Goal: Task Accomplishment & Management: Manage account settings

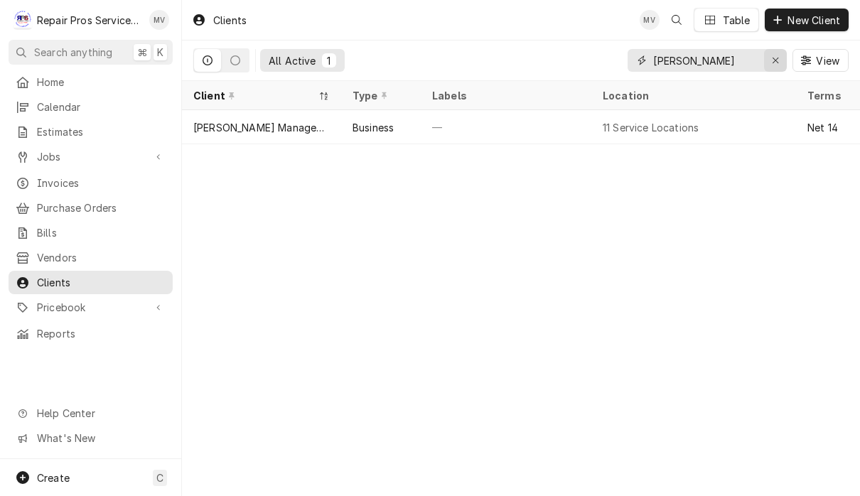
click at [775, 67] on div "Erase input" at bounding box center [775, 60] width 14 height 14
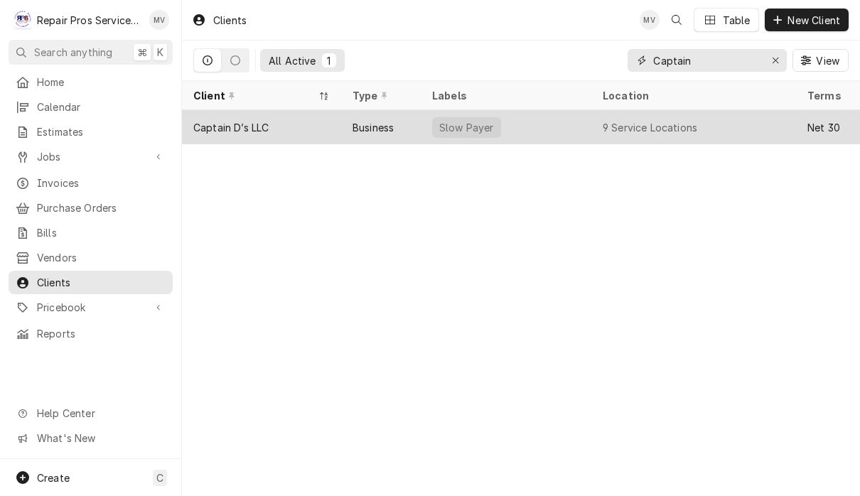
type input "Captain"
click at [544, 128] on div "Slow Payer" at bounding box center [506, 127] width 171 height 34
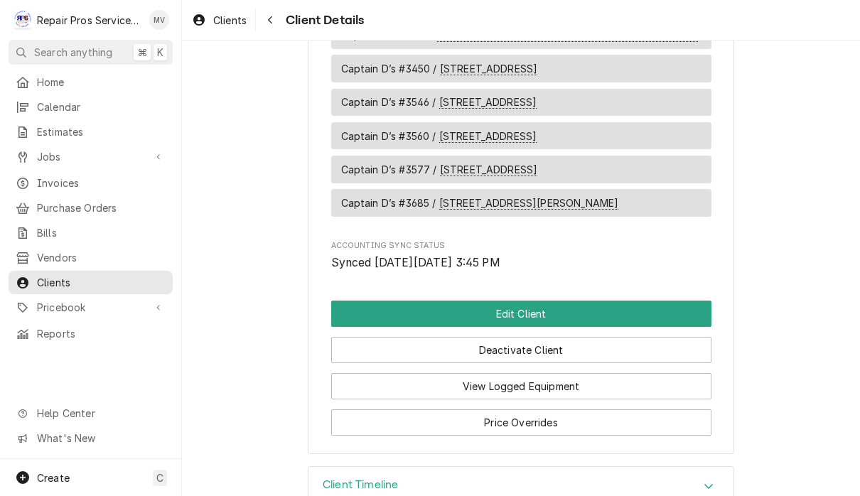
scroll to position [1403, 0]
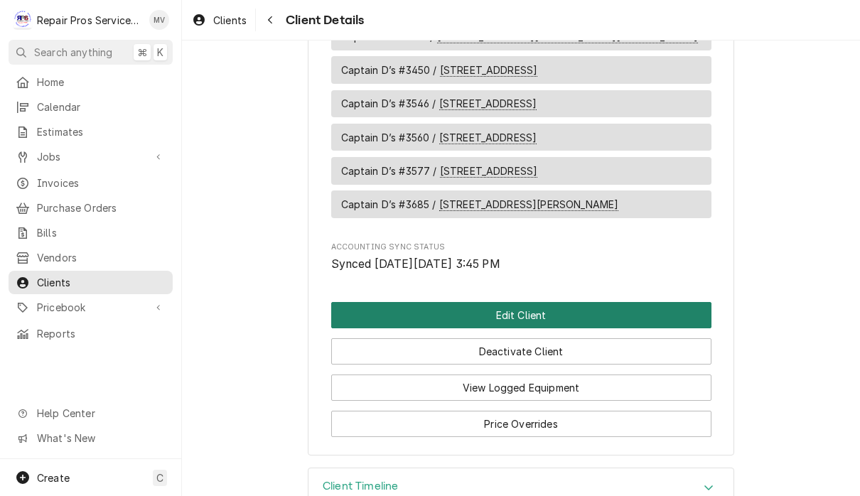
click at [608, 302] on button "Edit Client" at bounding box center [521, 315] width 380 height 26
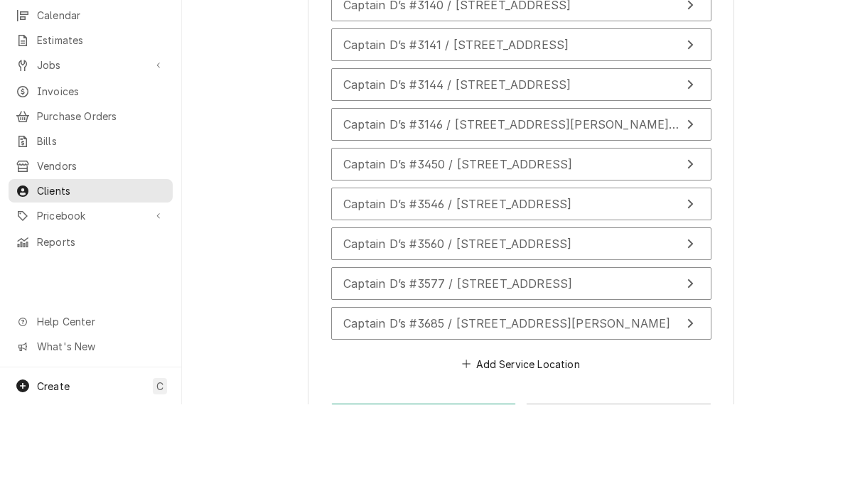
scroll to position [1, 0]
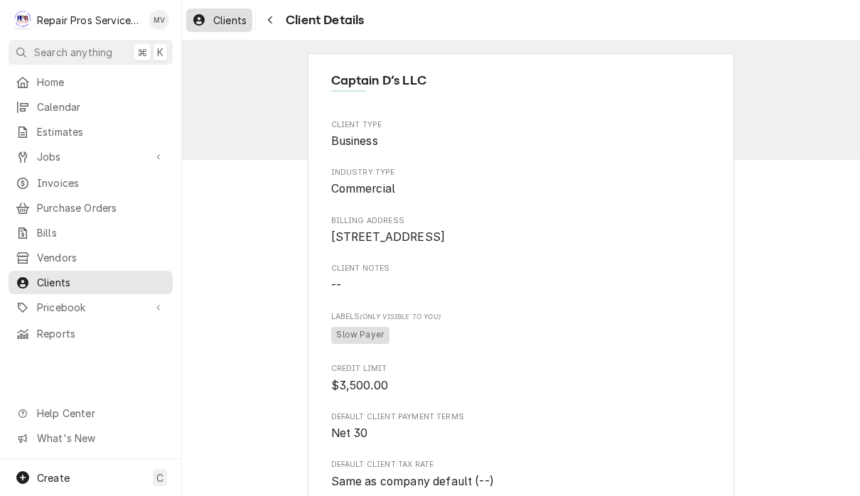
click at [216, 23] on span "Clients" at bounding box center [229, 20] width 33 height 15
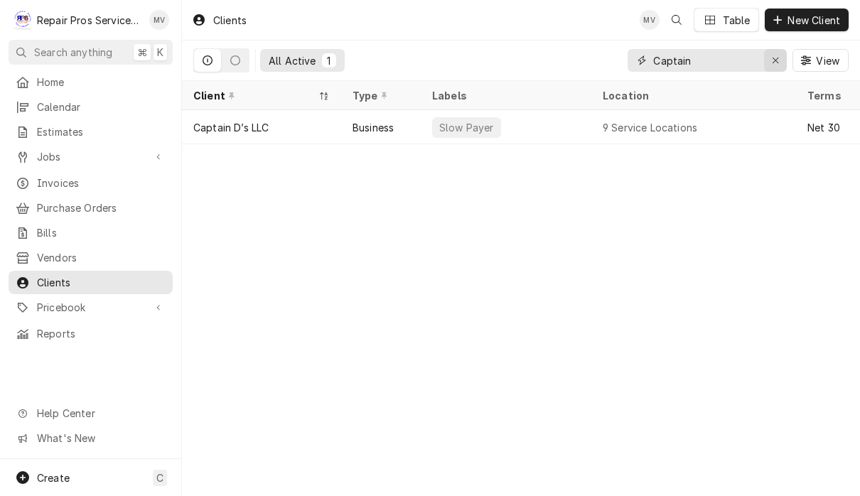
click at [773, 63] on icon "Erase input" at bounding box center [775, 61] width 6 height 6
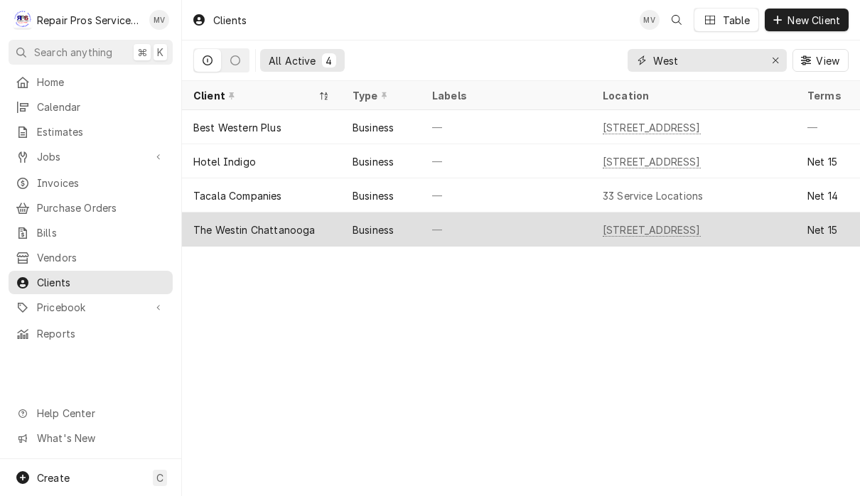
type input "West"
click at [325, 228] on div "The Westin Chattanooga" at bounding box center [261, 229] width 159 height 34
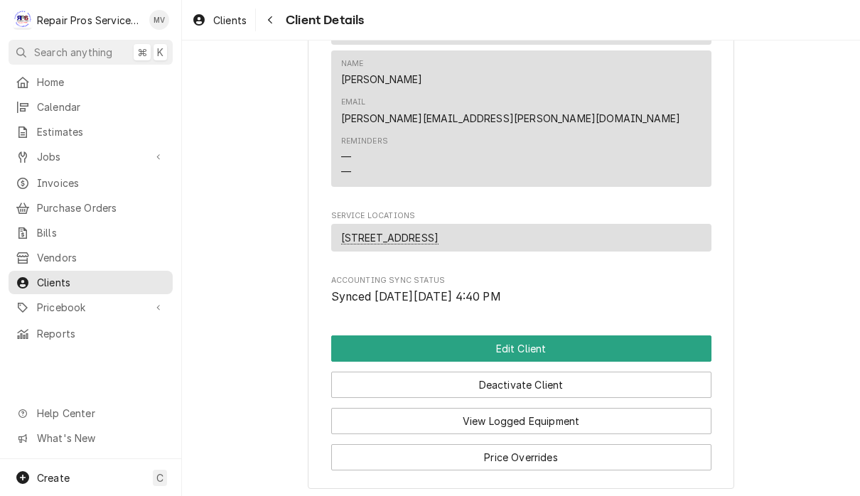
scroll to position [738, 0]
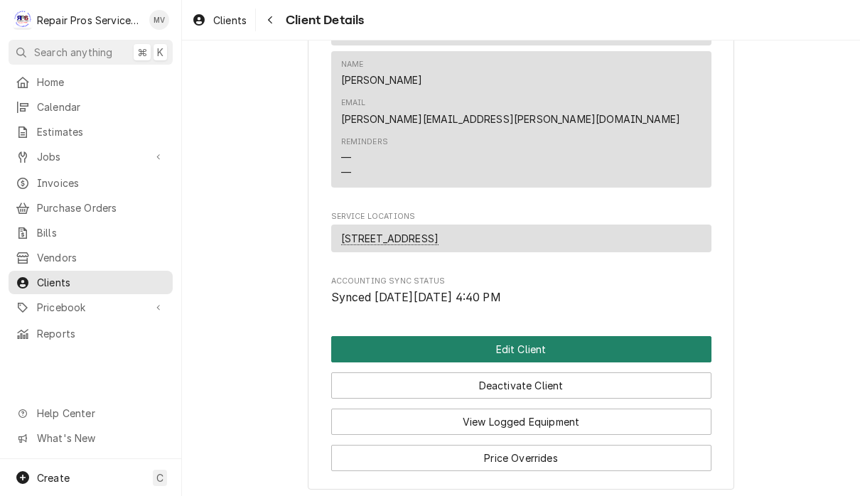
click at [591, 336] on button "Edit Client" at bounding box center [521, 349] width 380 height 26
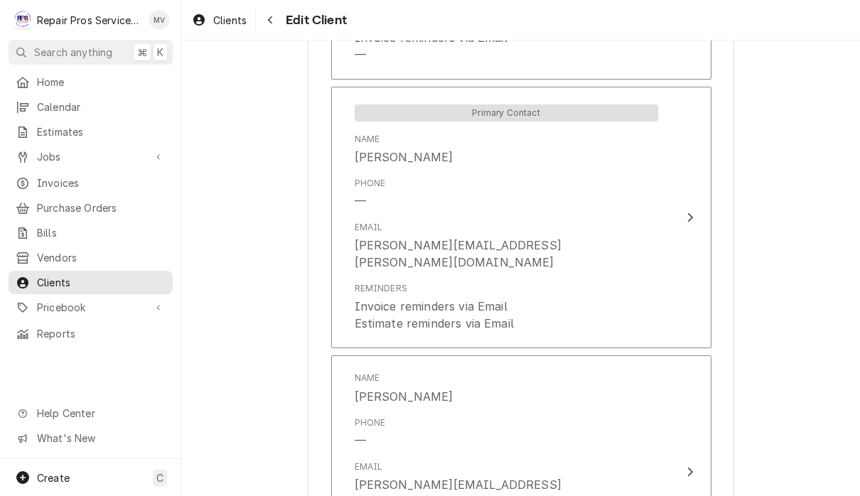
scroll to position [1263, 0]
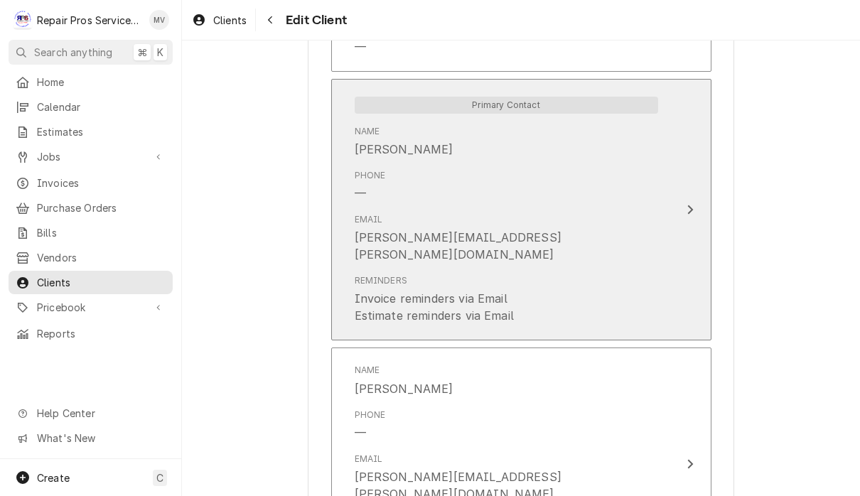
click at [686, 204] on icon "Update Contact" at bounding box center [689, 209] width 7 height 11
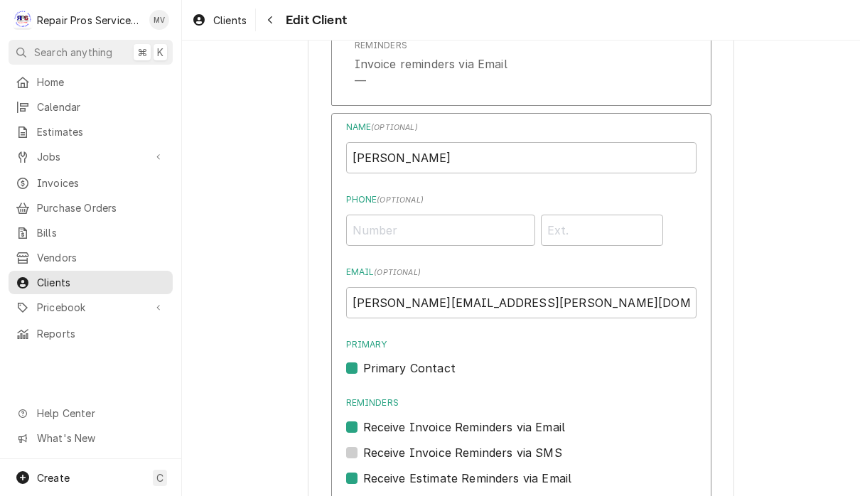
scroll to position [1223, 0]
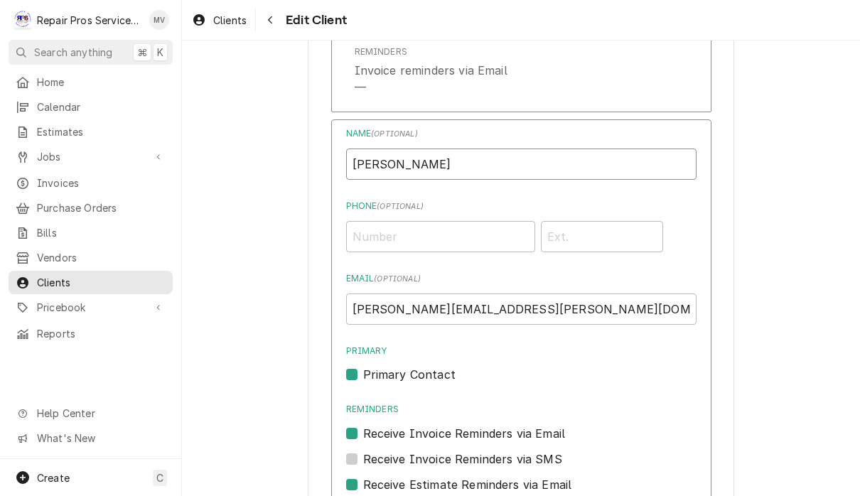
click at [418, 148] on input "[PERSON_NAME]" at bounding box center [521, 163] width 350 height 31
type input "J"
type input "[PERSON_NAME] [PERSON_NAME]"
click at [431, 293] on input "josh.groves@westinchattanooga.com" at bounding box center [521, 308] width 350 height 31
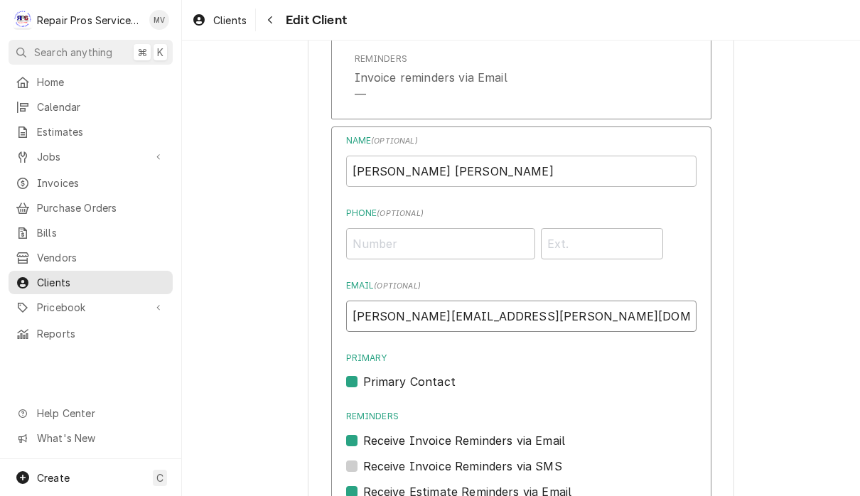
scroll to position [1213, 0]
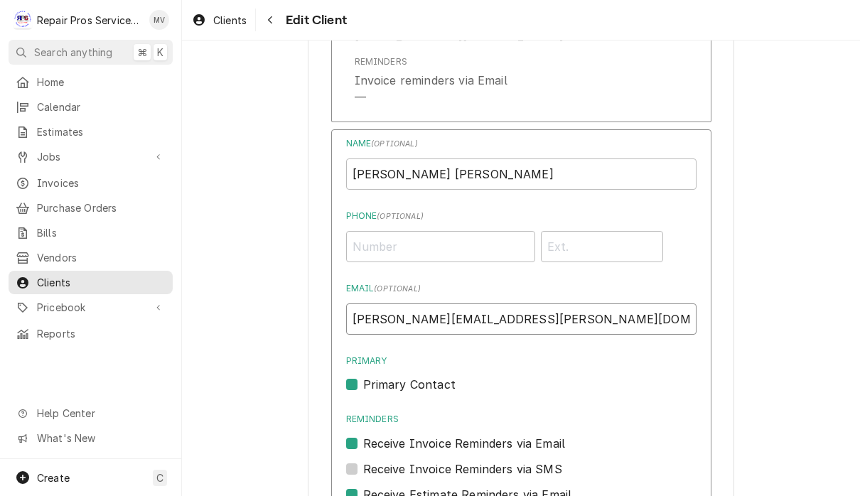
type input "[PERSON_NAME][EMAIL_ADDRESS][PERSON_NAME][DOMAIN_NAME]"
click at [420, 232] on input "Phone ( optional )" at bounding box center [440, 246] width 189 height 31
type input "[PHONE_NUMBER]"
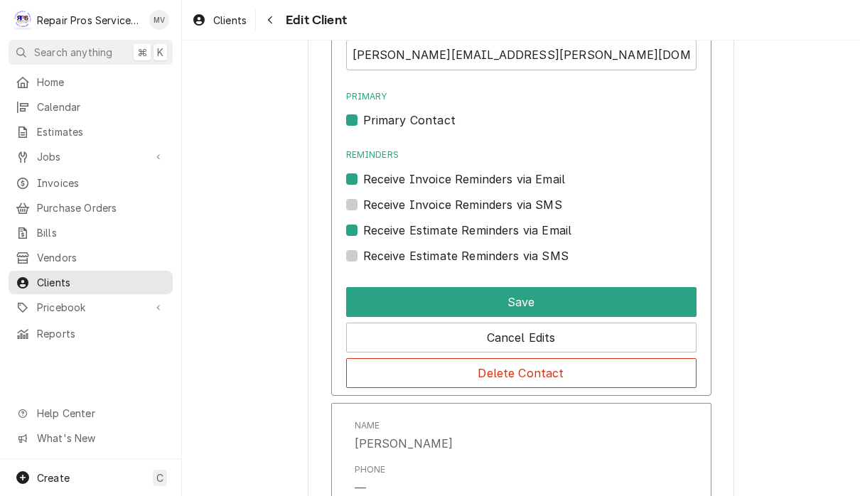
scroll to position [1493, 0]
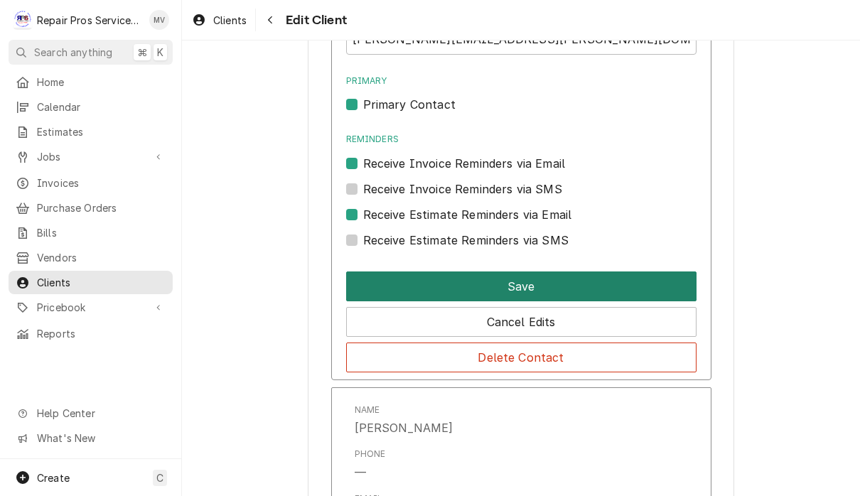
click at [630, 271] on button "Save" at bounding box center [521, 286] width 350 height 30
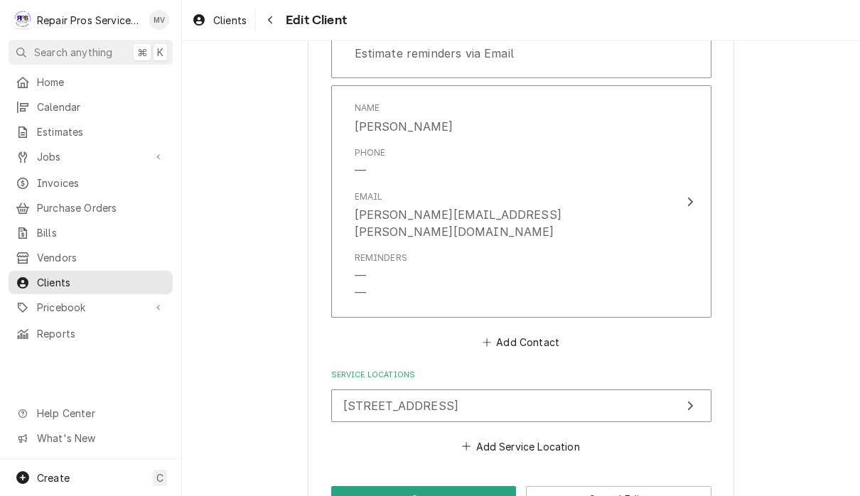
scroll to position [1525, 0]
click at [453, 486] on button "Save" at bounding box center [423, 499] width 185 height 26
type textarea "x"
